Goal: Task Accomplishment & Management: Use online tool/utility

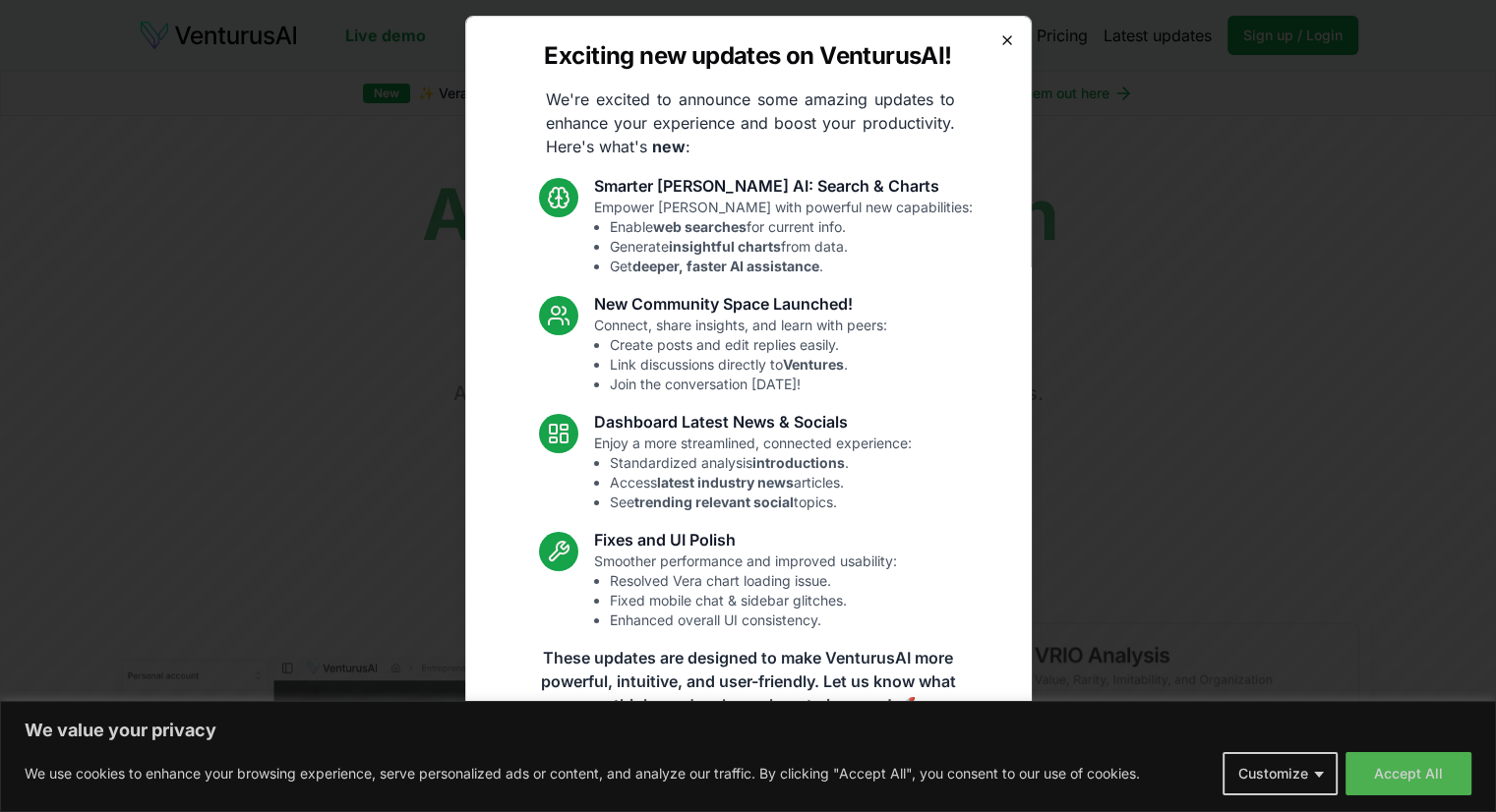
click at [1000, 46] on icon "button" at bounding box center [1008, 40] width 16 height 16
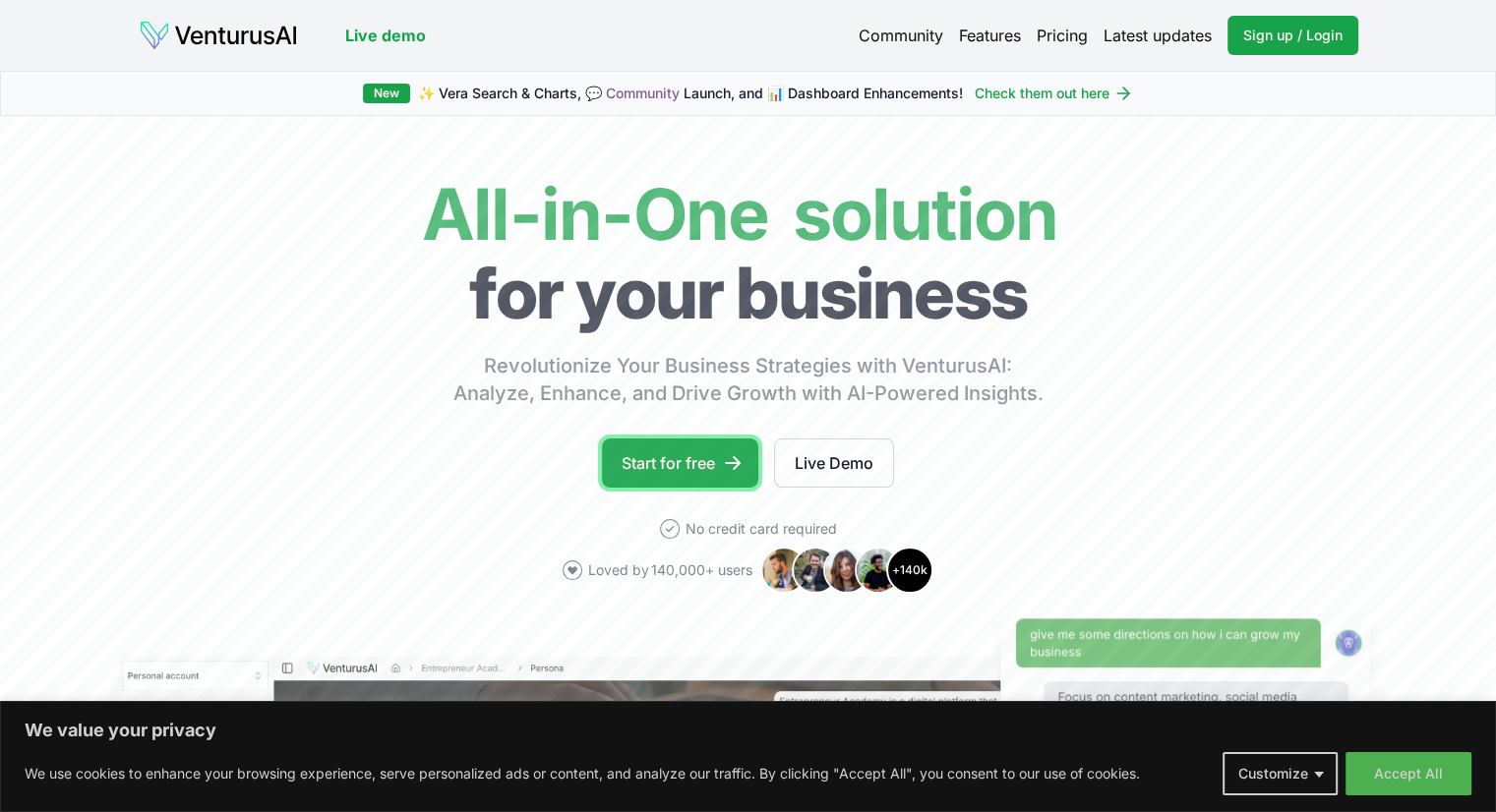
click at [676, 465] on link "Start for free" at bounding box center [680, 463] width 156 height 49
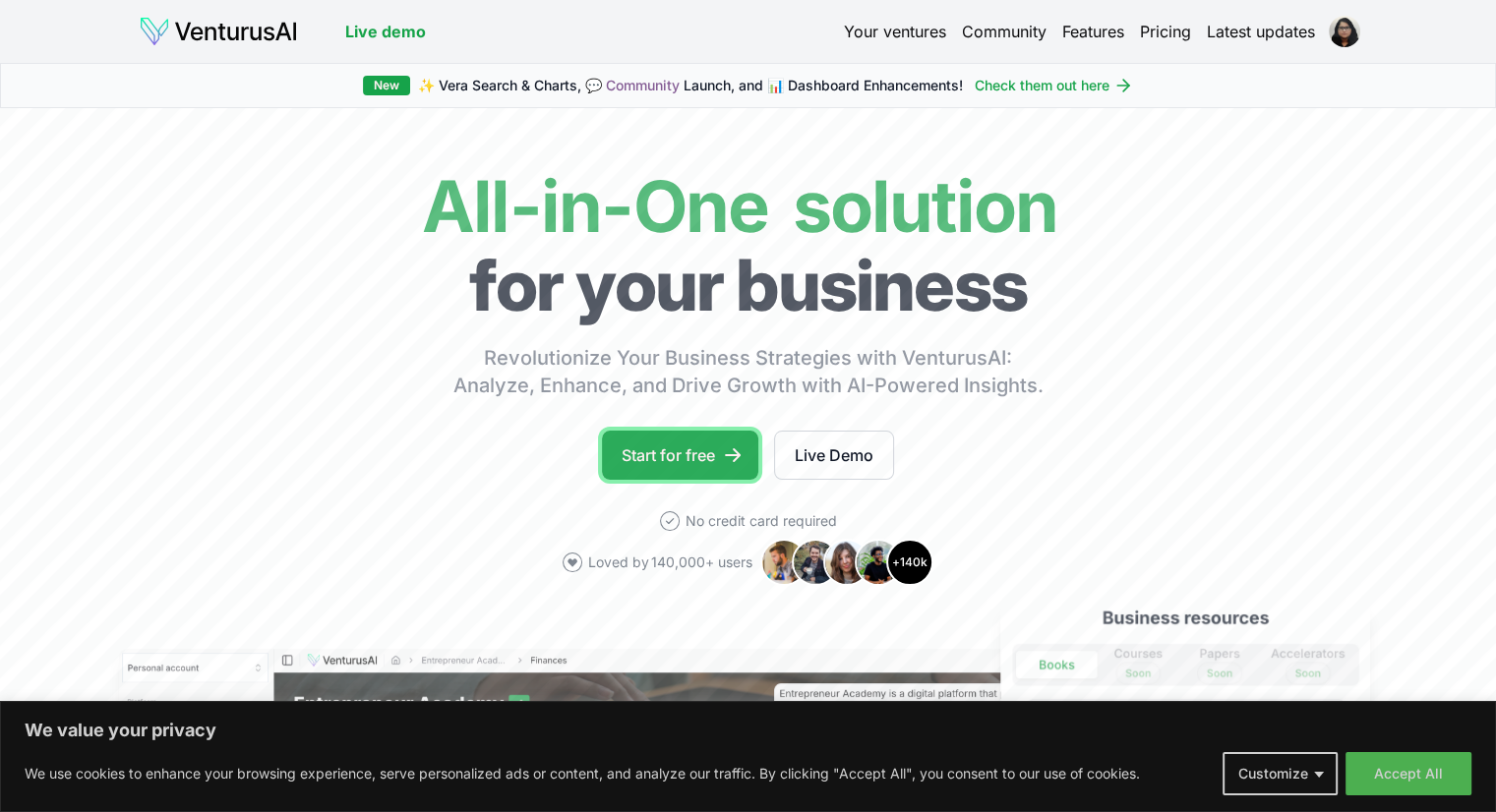
click at [705, 448] on link "Start for free" at bounding box center [680, 456] width 156 height 49
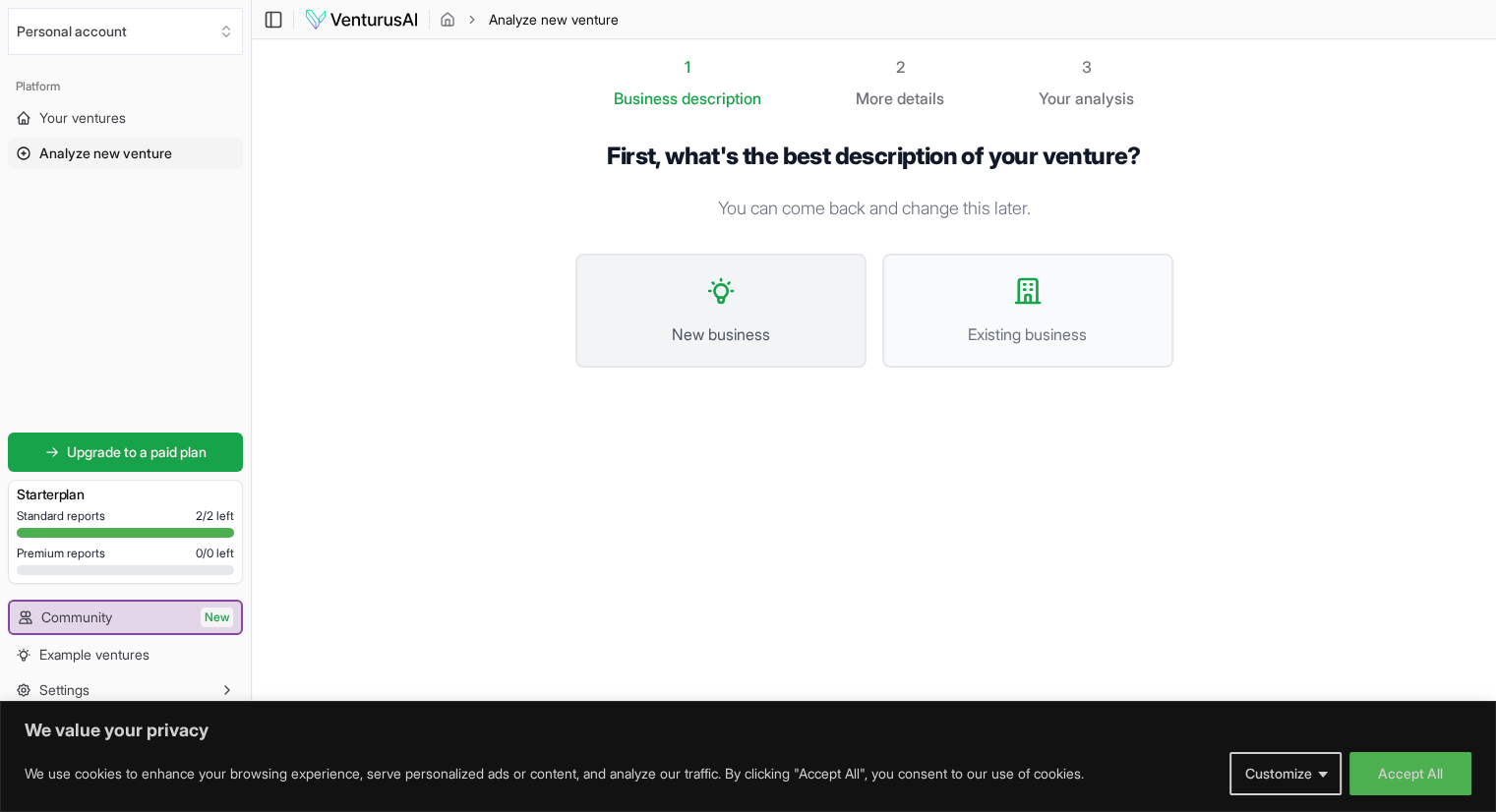
click at [769, 288] on button "New business" at bounding box center [720, 311] width 291 height 114
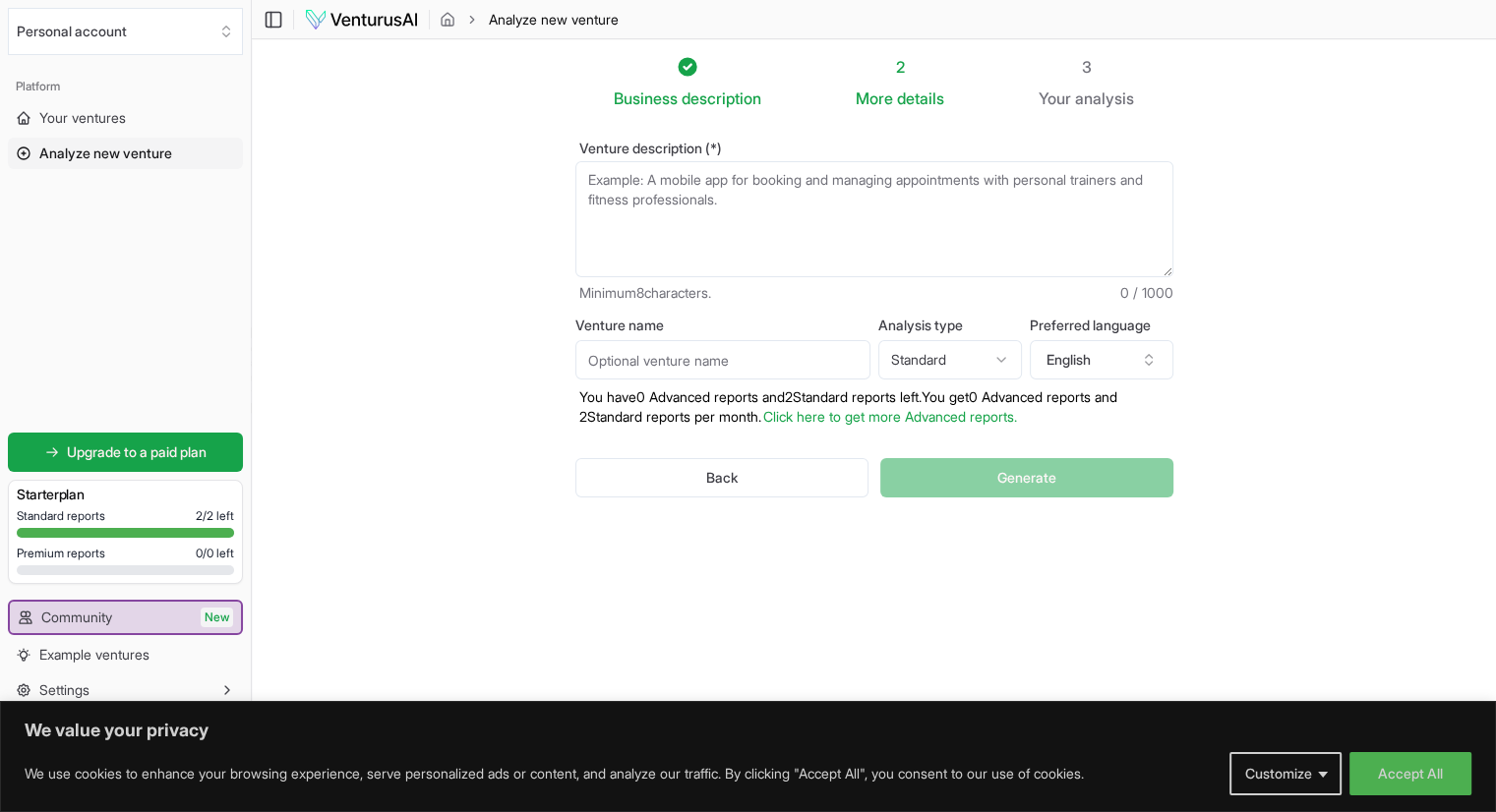
click at [675, 205] on textarea "Venture description (*)" at bounding box center [874, 219] width 598 height 116
paste textarea "An AI-driven travel audio guide app that dynamically generates personalized aud…"
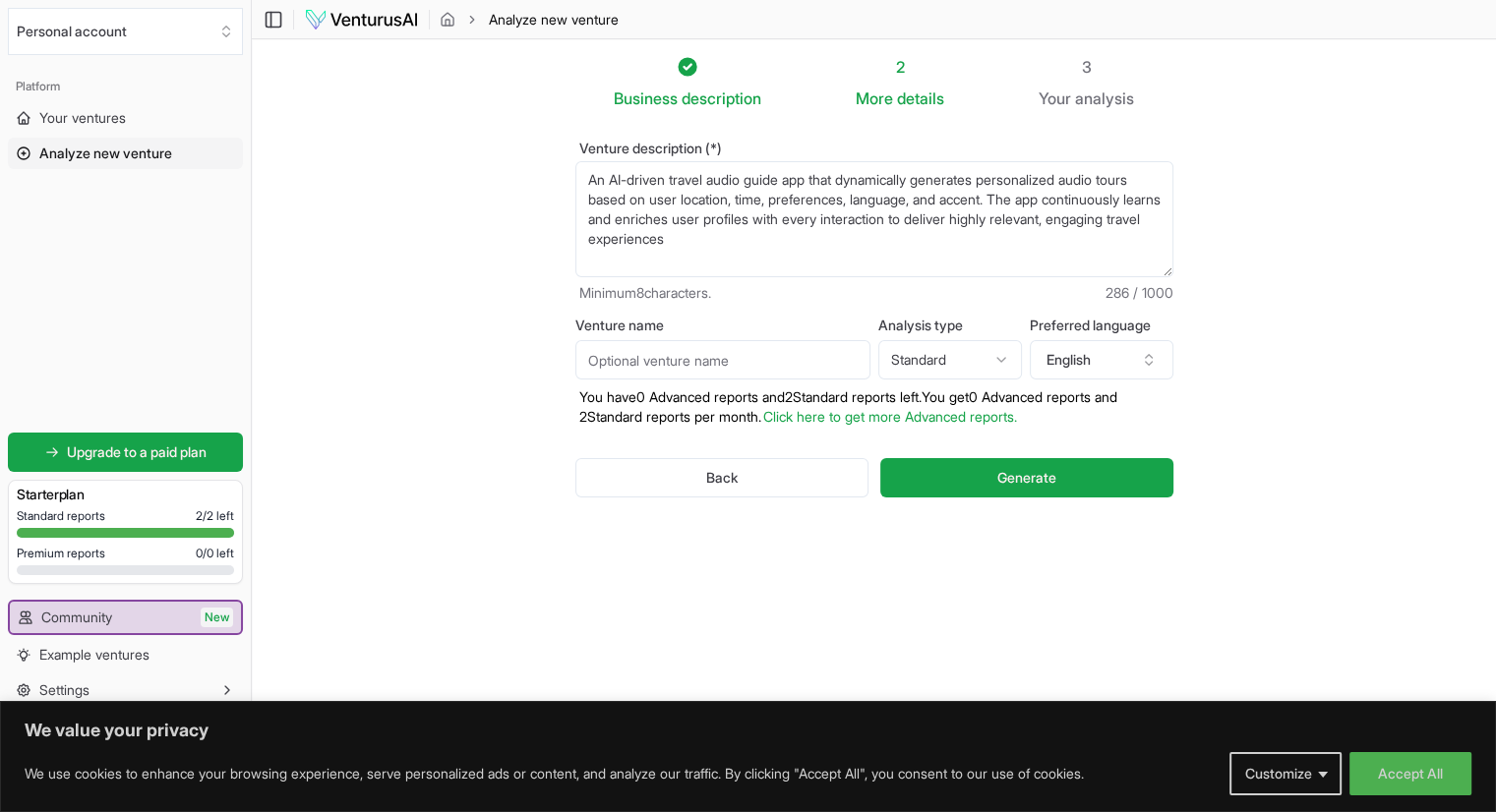
type textarea "An AI-driven travel audio guide app that dynamically generates personalized aud…"
click at [705, 357] on input "Venture name" at bounding box center [722, 360] width 295 height 39
type input "not decided"
click at [955, 367] on html "We value your privacy We use cookies to enhance your browsing experience, serve…" at bounding box center [748, 406] width 1496 height 812
click at [984, 359] on html "We value your privacy We use cookies to enhance your browsing experience, serve…" at bounding box center [748, 406] width 1496 height 812
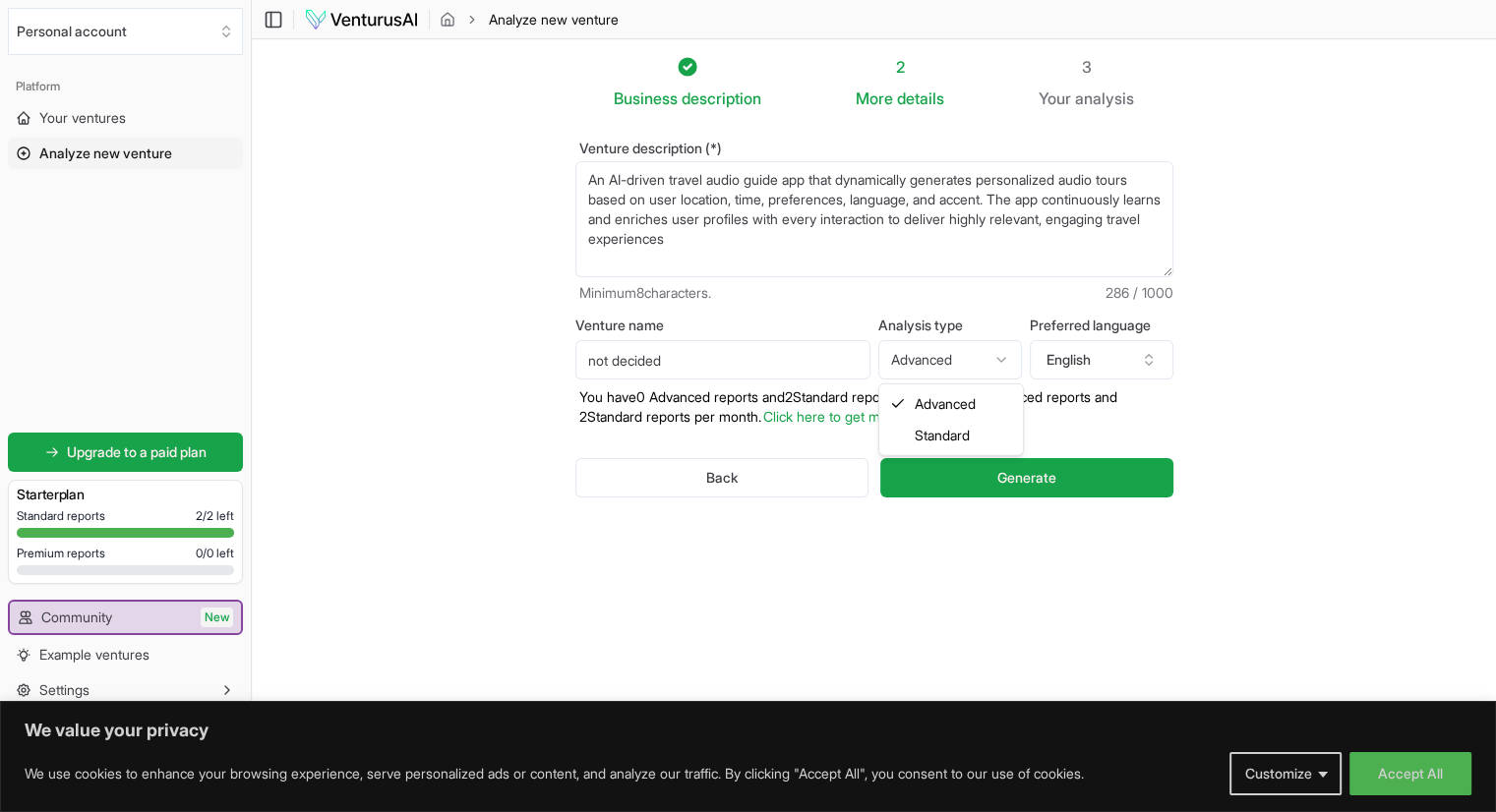
select select "standard"
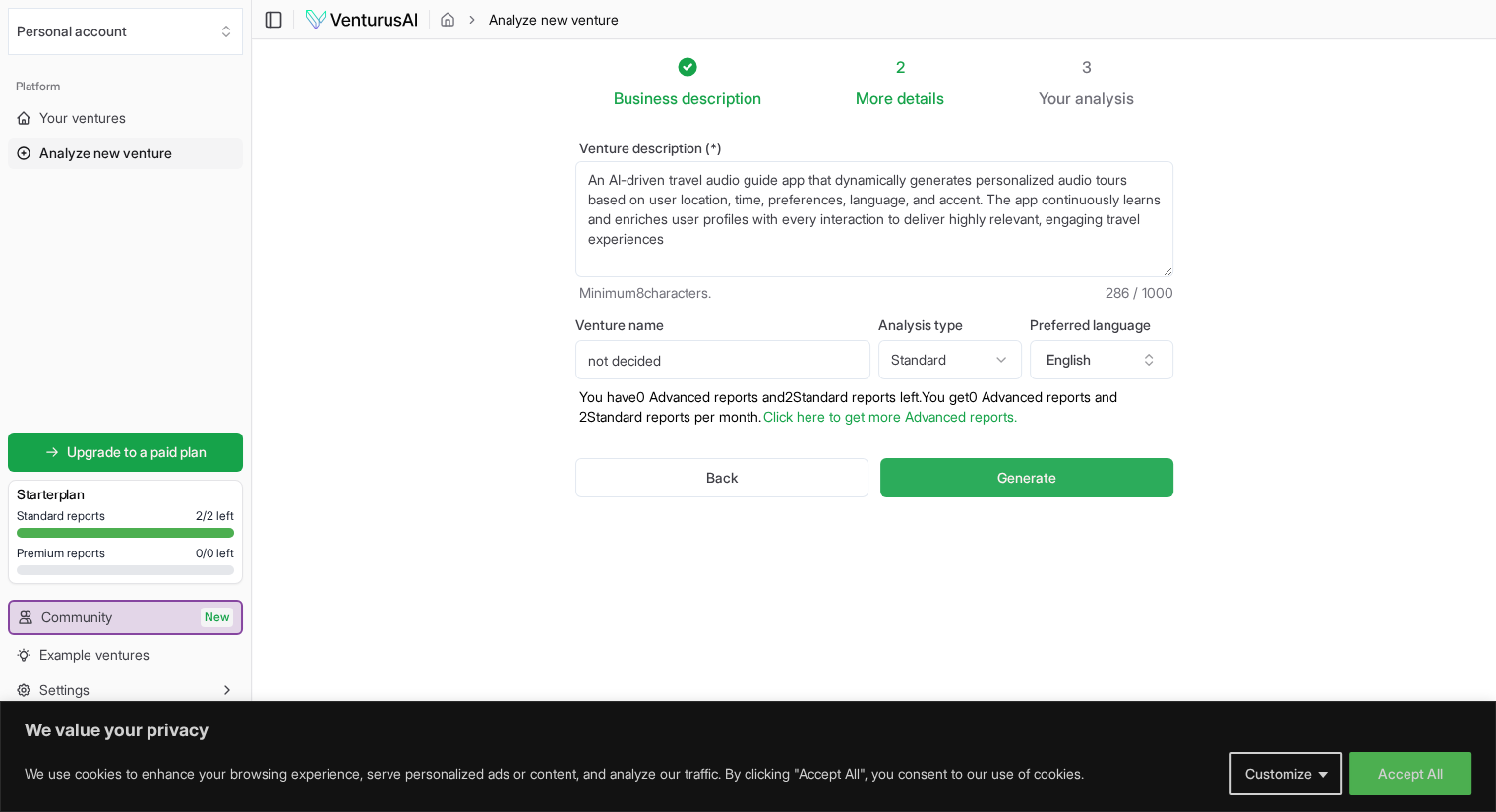
click at [1012, 476] on span "Generate" at bounding box center [1027, 478] width 59 height 20
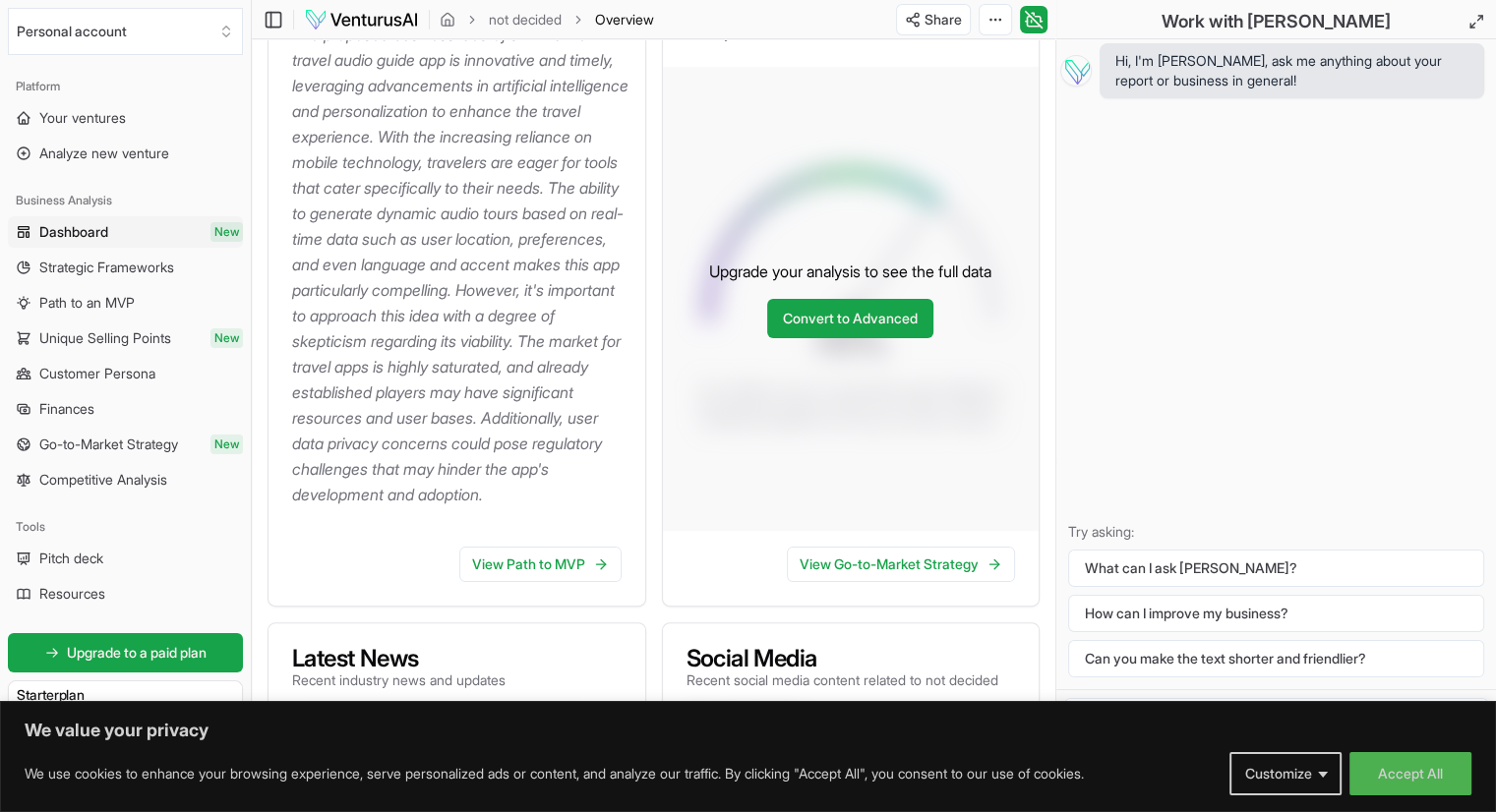
scroll to position [352, 0]
click at [561, 581] on link "View Path to MVP" at bounding box center [540, 563] width 162 height 36
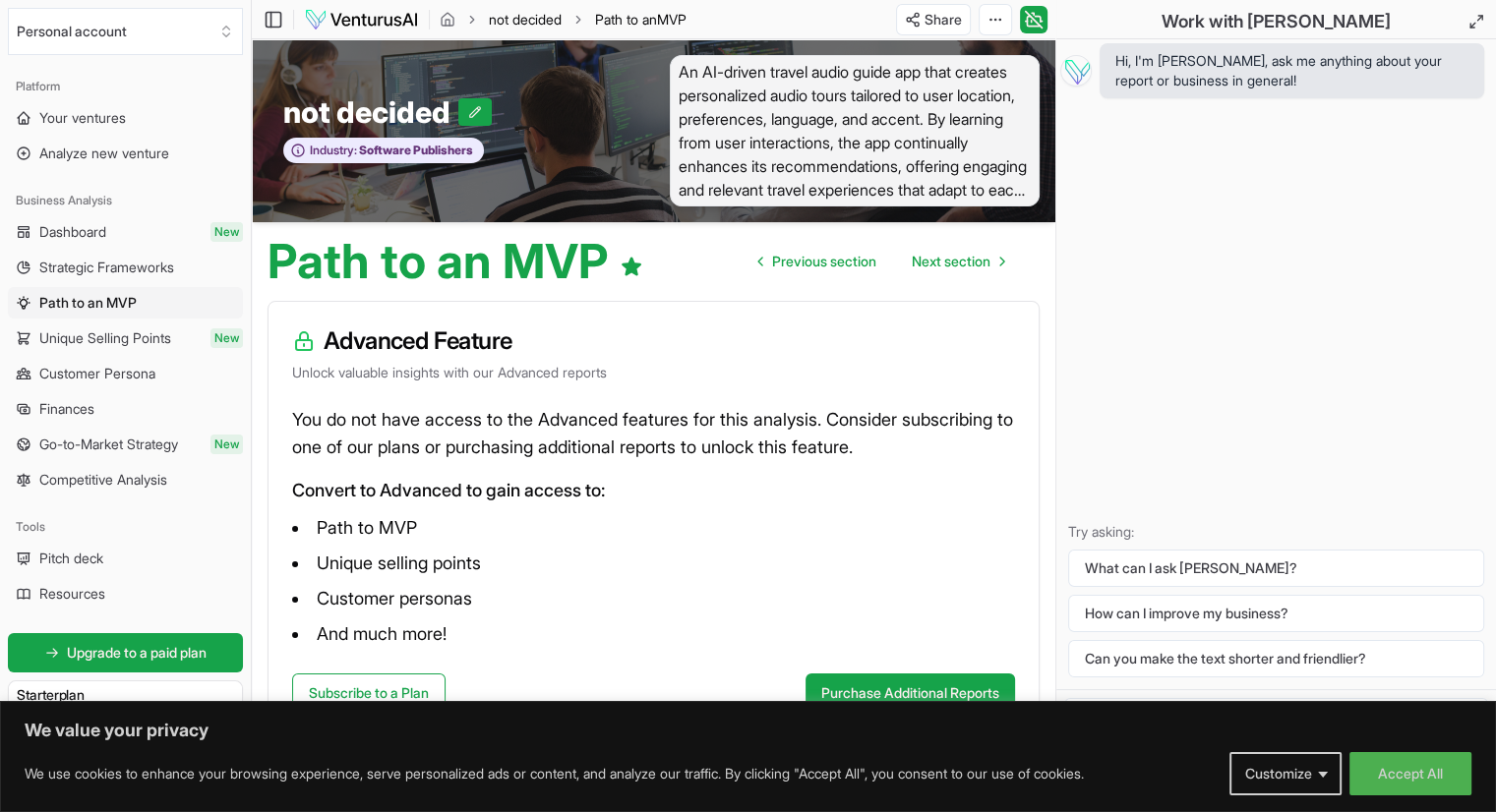
click at [503, 18] on link "not decided" at bounding box center [525, 20] width 73 height 20
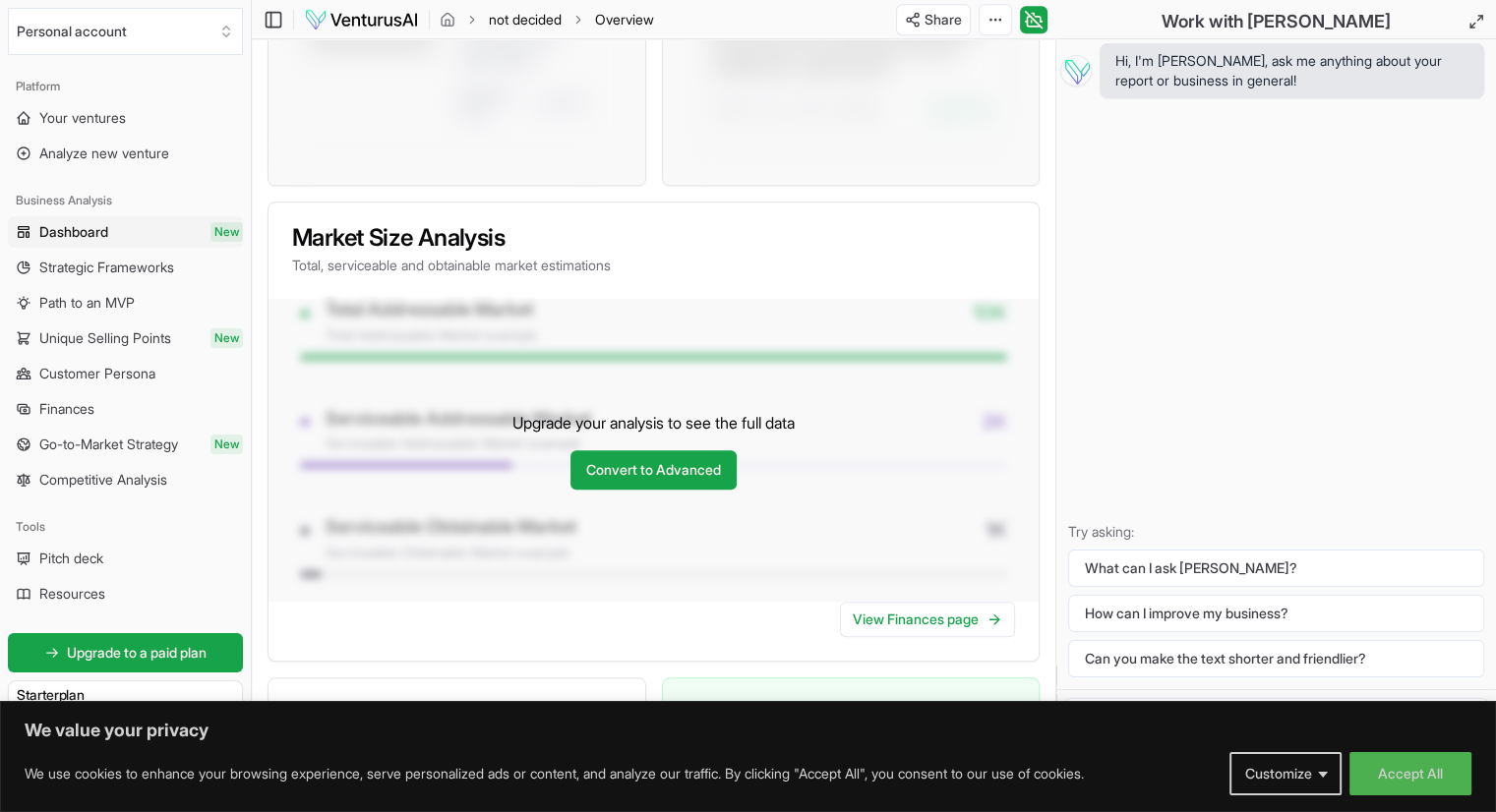
scroll to position [1499, 0]
